Goal: Find specific page/section: Find specific page/section

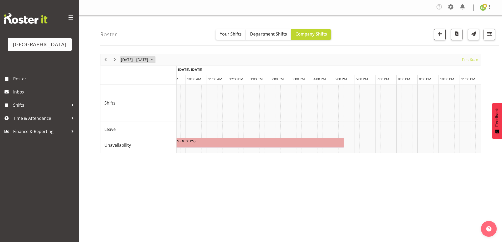
click at [155, 59] on span "September 01 - 07, 2025" at bounding box center [152, 59] width 6 height 7
drag, startPoint x: 135, startPoint y: 102, endPoint x: 143, endPoint y: 135, distance: 33.1
click at [135, 102] on span "9" at bounding box center [135, 100] width 8 height 8
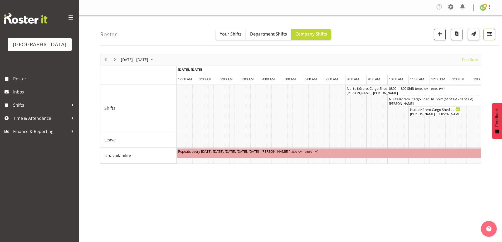
click at [486, 31] on span "button" at bounding box center [489, 33] width 7 height 7
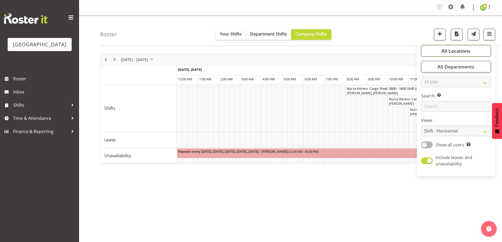
click at [451, 53] on span "All Locations" at bounding box center [455, 51] width 29 height 6
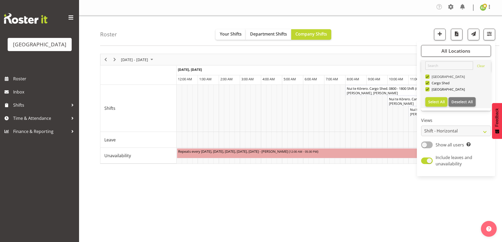
click at [428, 77] on span at bounding box center [427, 77] width 4 height 4
click at [428, 77] on input "[GEOGRAPHIC_DATA]" at bounding box center [426, 76] width 3 height 3
checkbox input "false"
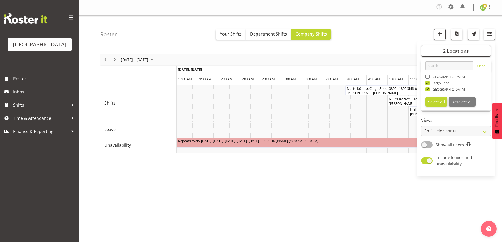
click at [428, 84] on span at bounding box center [427, 83] width 4 height 4
click at [428, 84] on input "Cargo Shed" at bounding box center [426, 82] width 3 height 3
checkbox input "false"
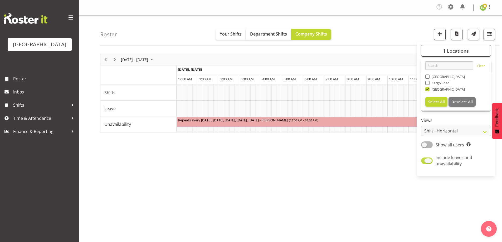
click at [425, 161] on span at bounding box center [427, 160] width 12 height 7
click at [424, 161] on input "Include leaves and unavailability" at bounding box center [422, 160] width 3 height 3
checkbox input "false"
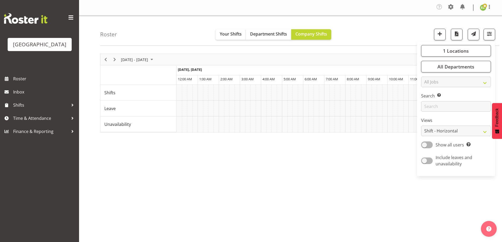
click at [282, 179] on div "[DATE] - [DATE] [DATE] Timeline Day Timeline Week Timeline Fortnight Timeline M…" at bounding box center [301, 155] width 402 height 211
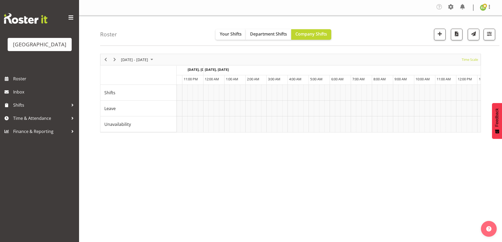
scroll to position [0, 994]
drag, startPoint x: 216, startPoint y: 200, endPoint x: 202, endPoint y: 200, distance: 13.4
click at [215, 201] on div "[DATE] - [DATE] [DATE] Timeline Day Timeline Week Timeline Fortnight Timeline M…" at bounding box center [301, 155] width 402 height 211
